Goal: Task Accomplishment & Management: Complete application form

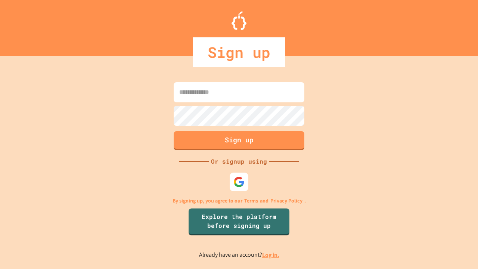
click at [271, 255] on link "Log in." at bounding box center [270, 255] width 17 height 8
